Goal: Task Accomplishment & Management: Manage account settings

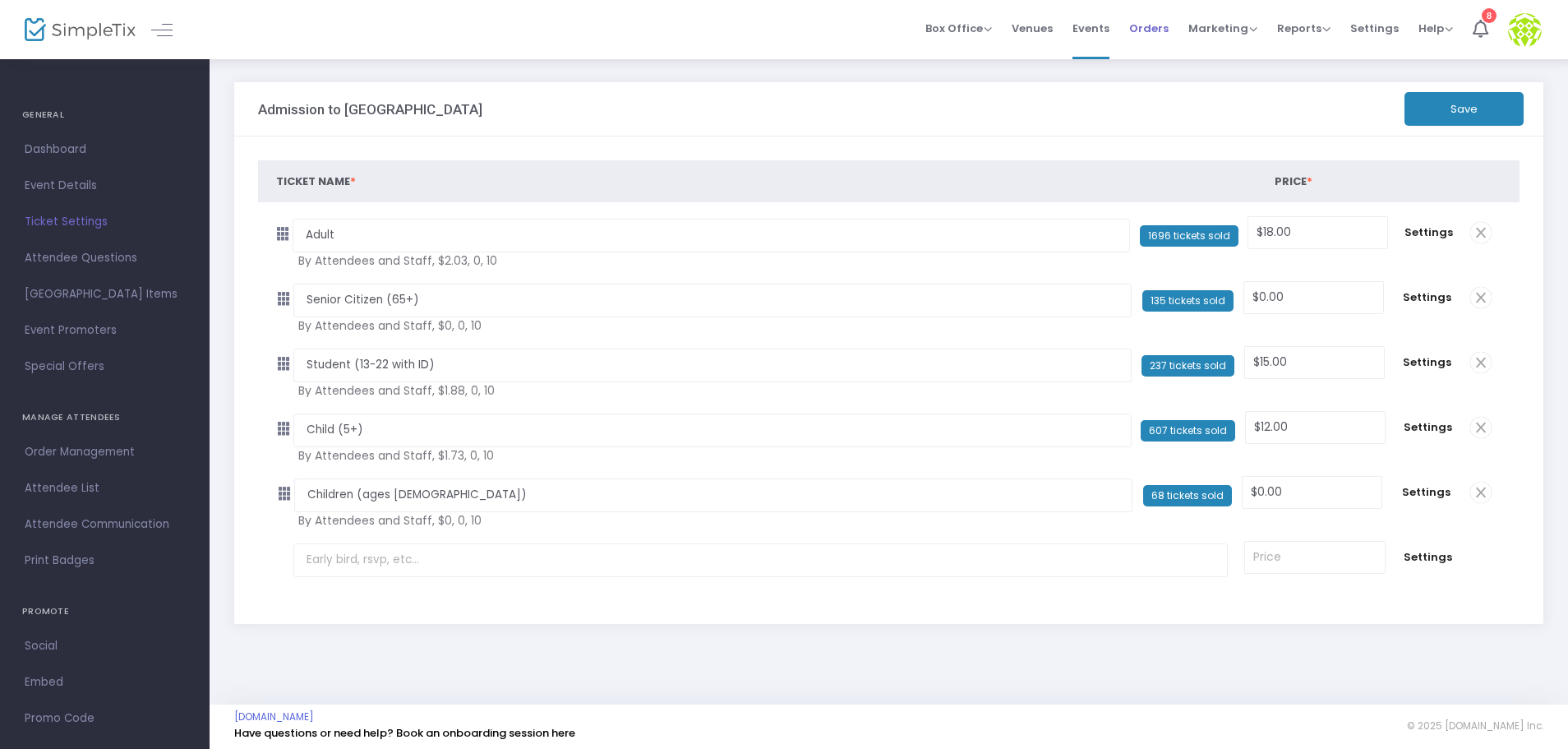
click at [1153, 27] on span "Orders" at bounding box center [1149, 28] width 40 height 42
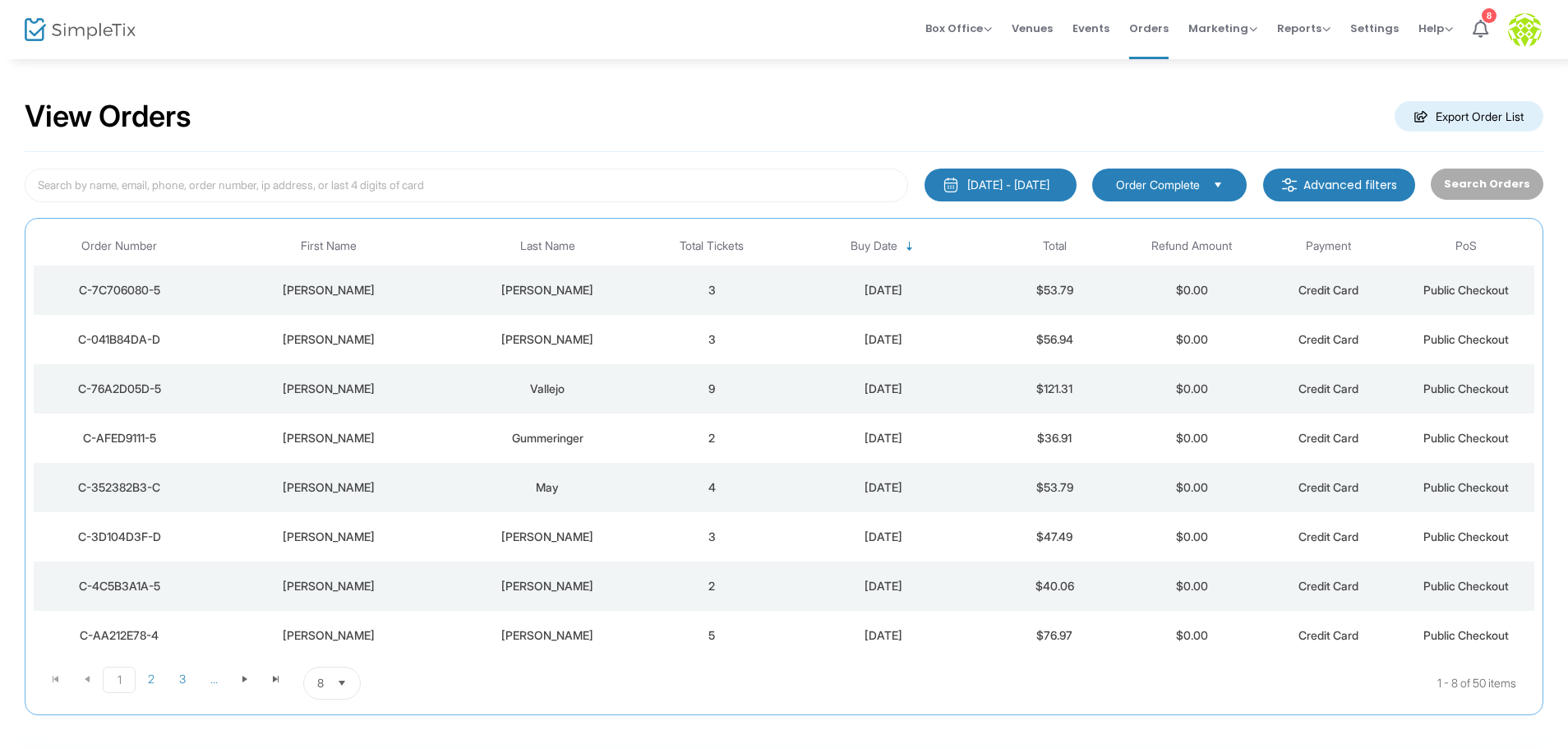
click at [321, 387] on div "Nina" at bounding box center [327, 388] width 238 height 17
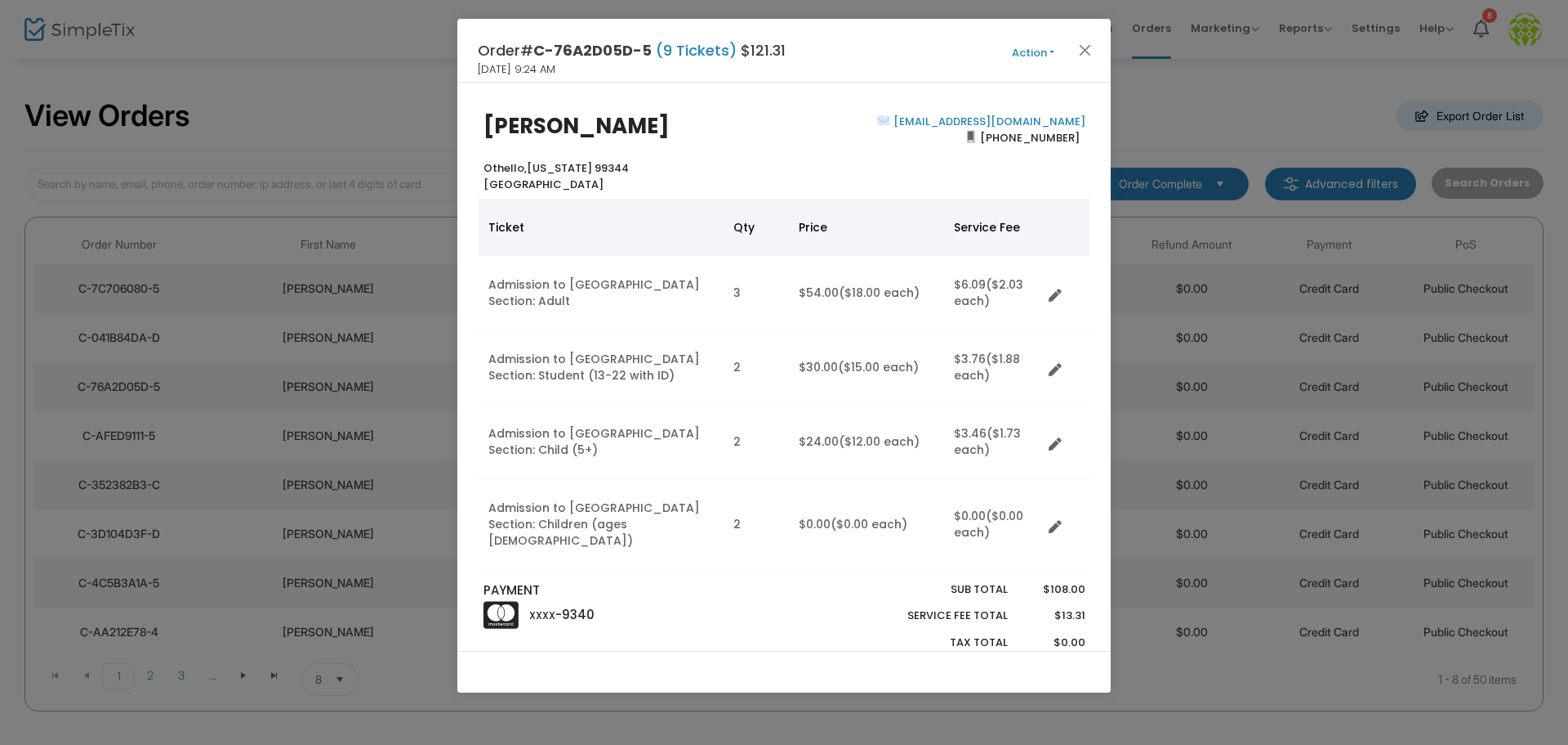
click at [1050, 54] on button "Action" at bounding box center [1033, 53] width 98 height 18
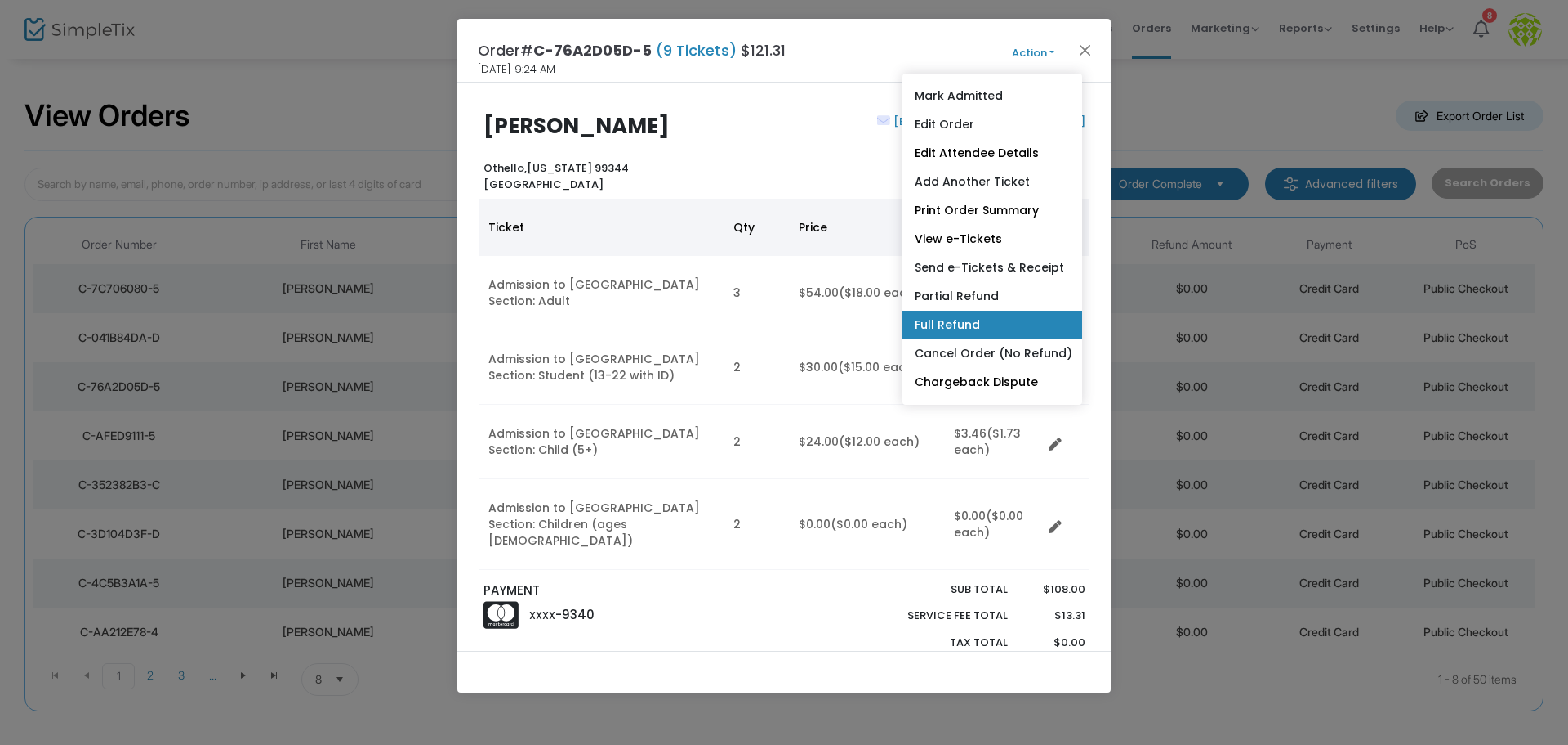
click at [970, 326] on link "Full Refund" at bounding box center [992, 325] width 179 height 29
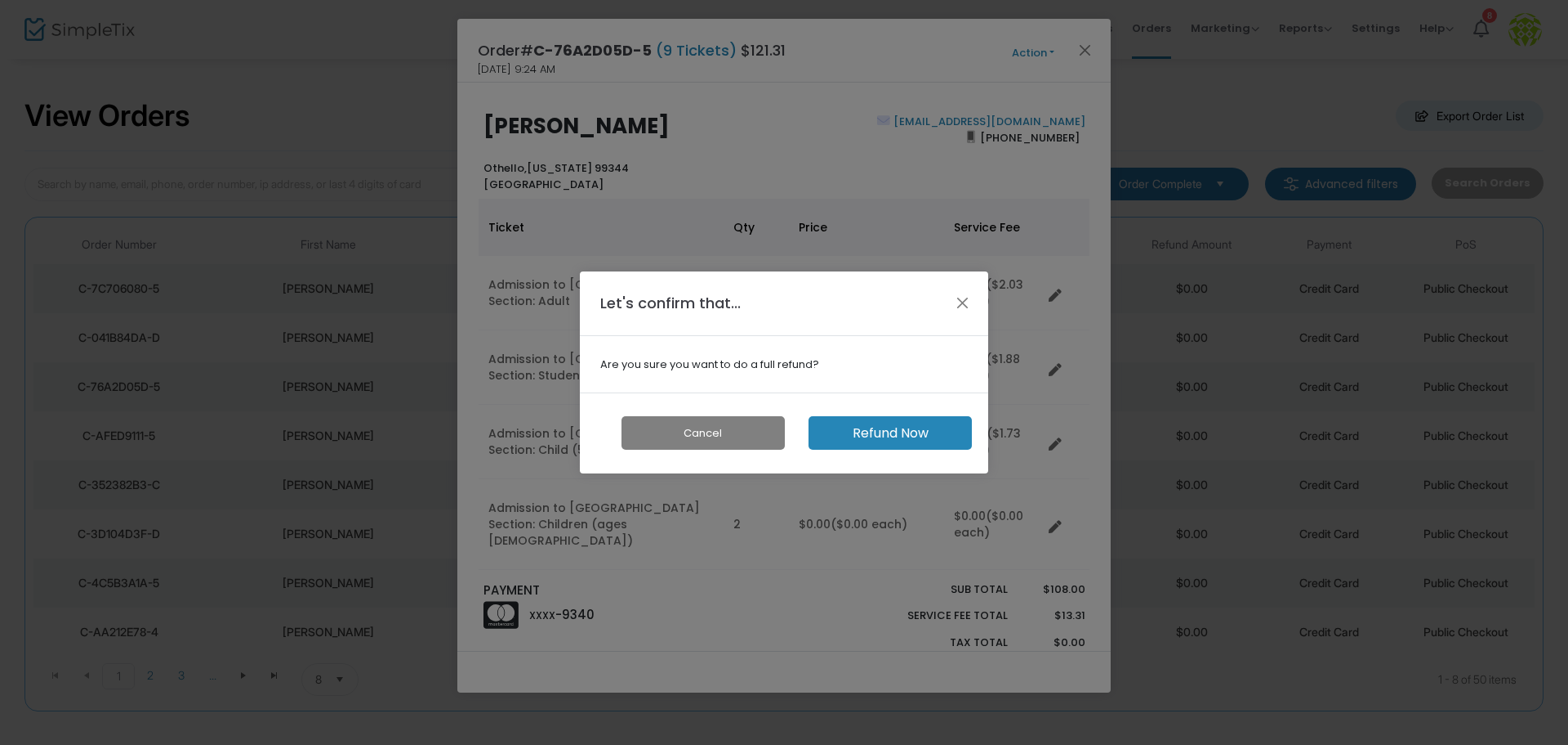
click at [885, 434] on button "Refund Now" at bounding box center [891, 433] width 164 height 34
